Goal: Task Accomplishment & Management: Use online tool/utility

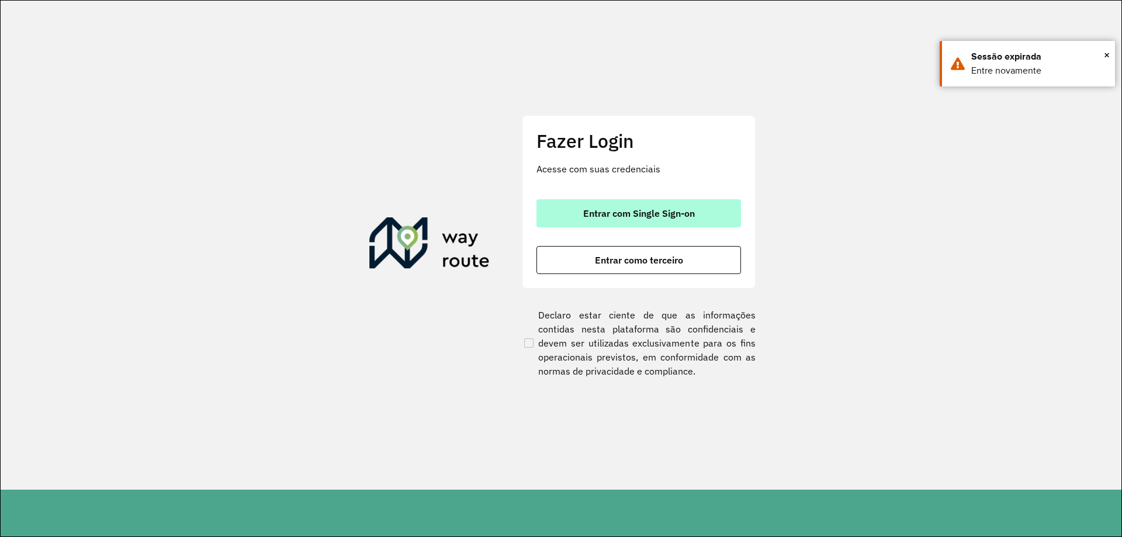
click at [684, 212] on span "Entrar com Single Sign-on" at bounding box center [639, 213] width 112 height 9
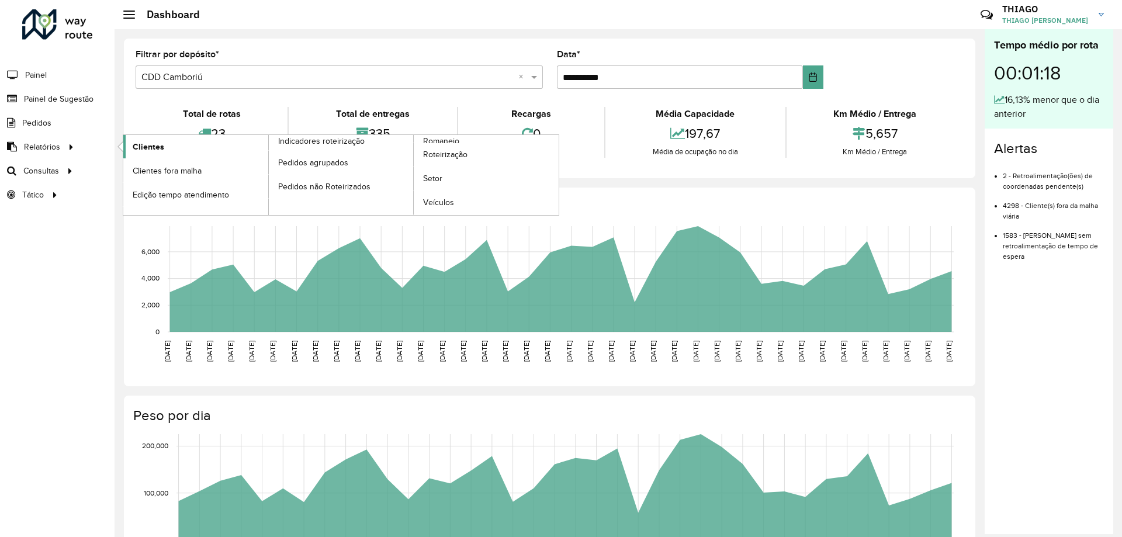
click at [202, 151] on link "Clientes" at bounding box center [195, 146] width 145 height 23
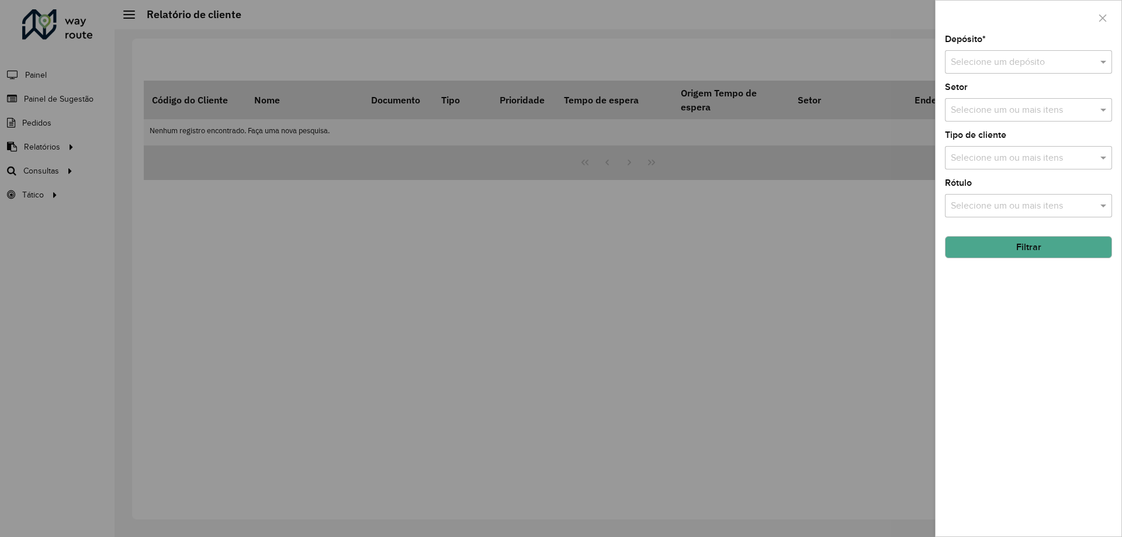
click at [999, 56] on input "text" at bounding box center [1017, 63] width 132 height 14
click at [982, 114] on span "CDD Camboriú" at bounding box center [980, 115] width 61 height 10
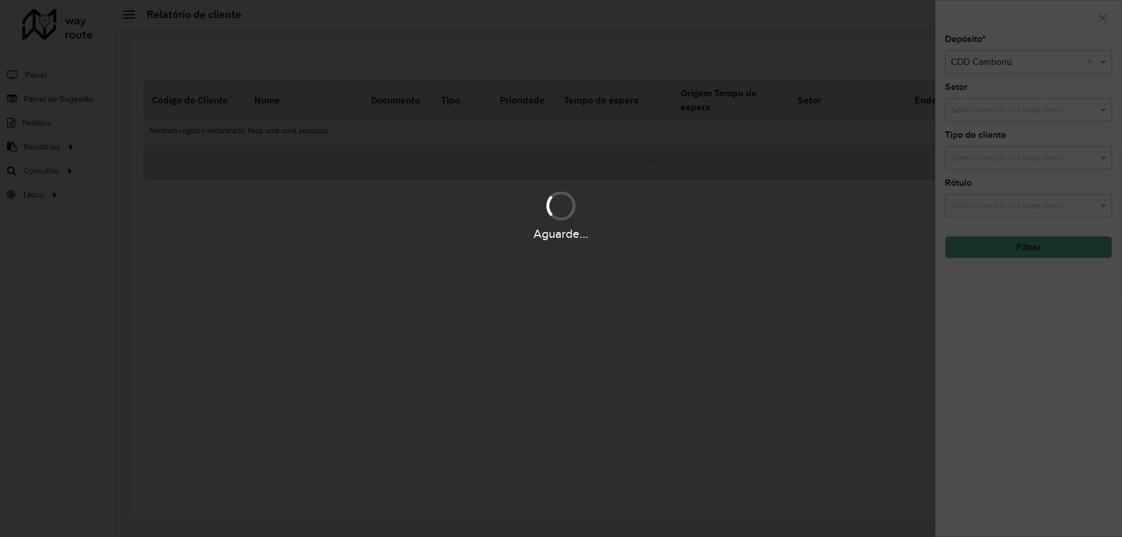
click at [1000, 162] on div "Aguarde..." at bounding box center [561, 268] width 1122 height 537
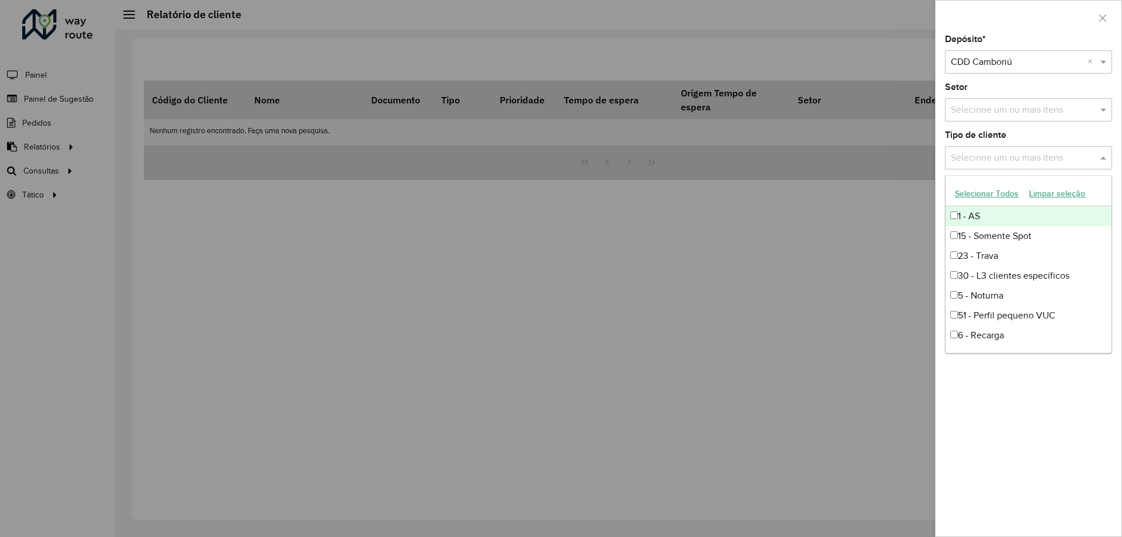
click at [1000, 162] on input "text" at bounding box center [1023, 158] width 150 height 14
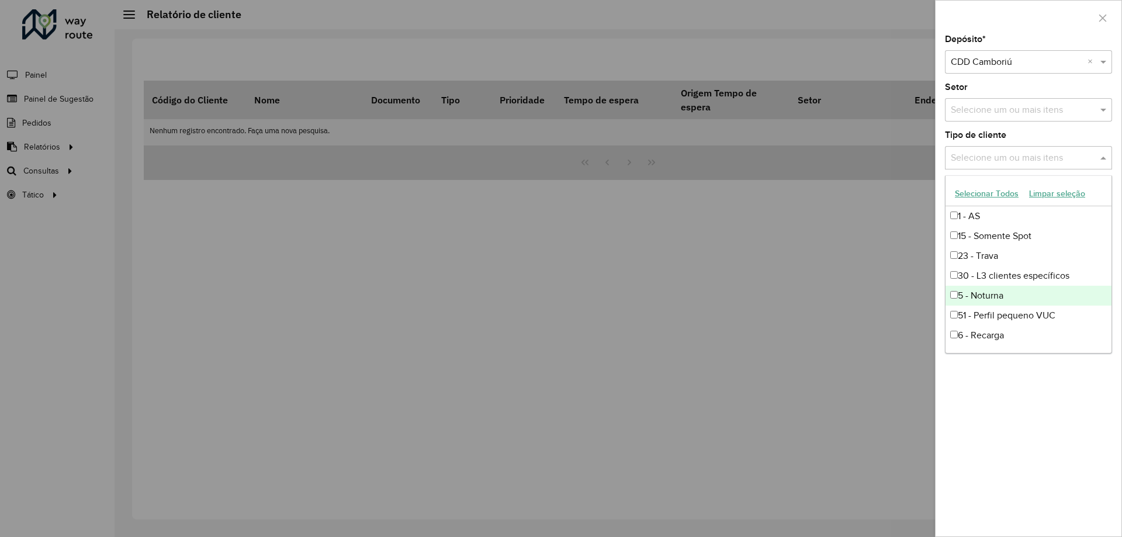
click at [948, 291] on div "5 - Noturna" at bounding box center [1028, 296] width 166 height 20
click at [978, 438] on div "Depósito * Selecione um depósito × CDD Camboriú × Setor Selecione um ou mais it…" at bounding box center [1029, 285] width 186 height 501
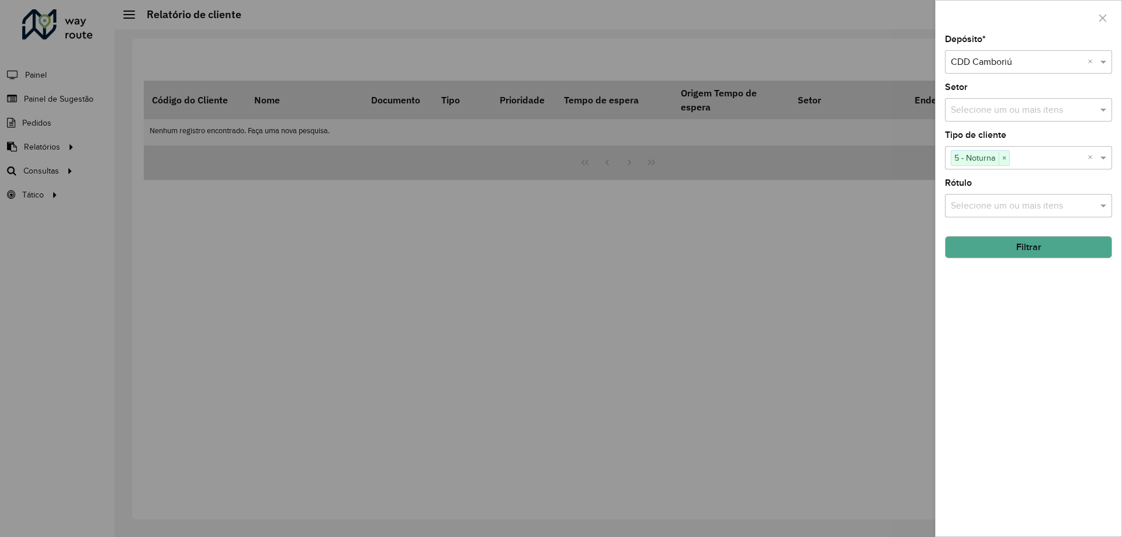
click at [1040, 236] on button "Filtrar" at bounding box center [1028, 247] width 167 height 22
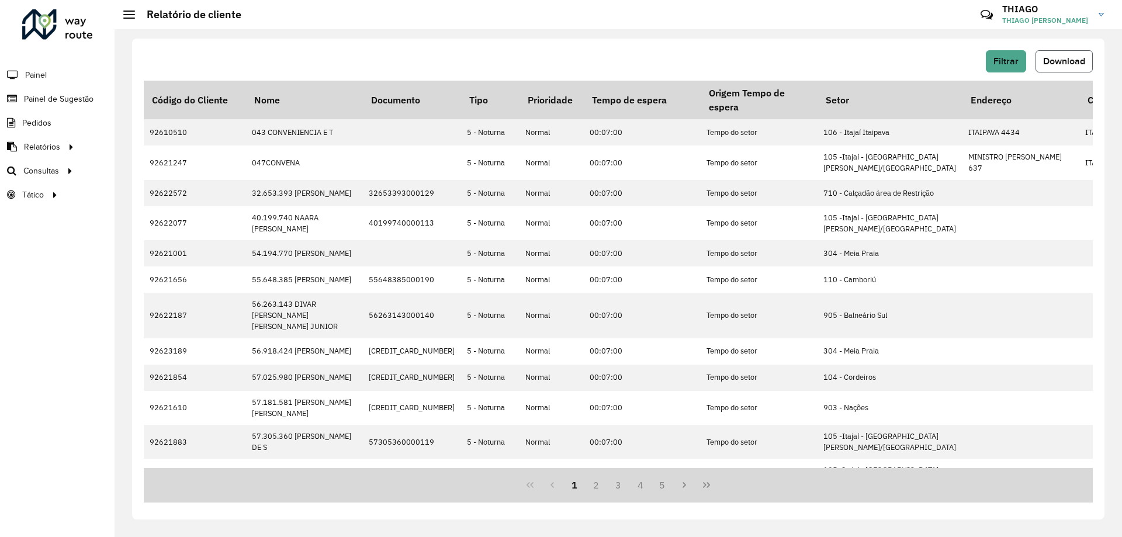
click at [1076, 68] on button "Download" at bounding box center [1063, 61] width 57 height 22
